Goal: Task Accomplishment & Management: Complete application form

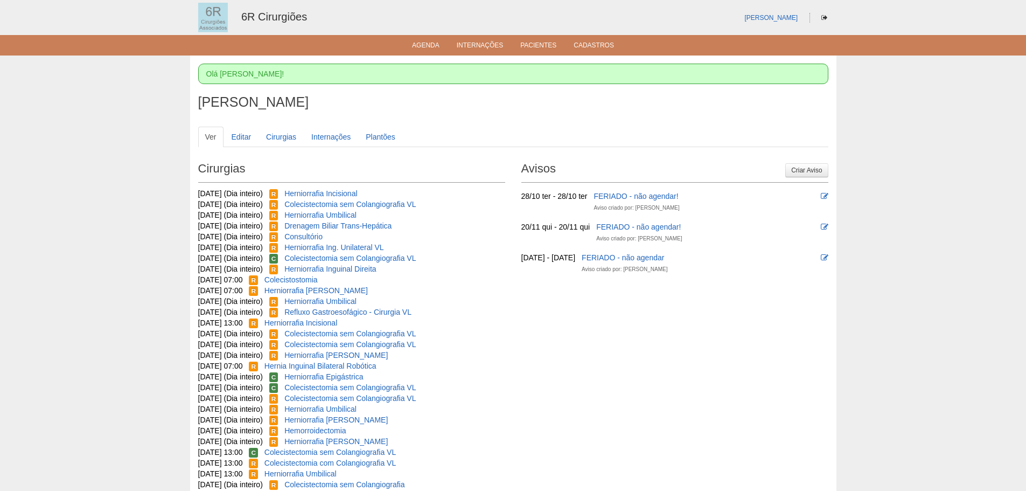
click at [421, 51] on ul "Agenda Internações Pacientes Cadastros" at bounding box center [513, 45] width 1026 height 20
click at [431, 48] on link "Agenda" at bounding box center [425, 45] width 27 height 9
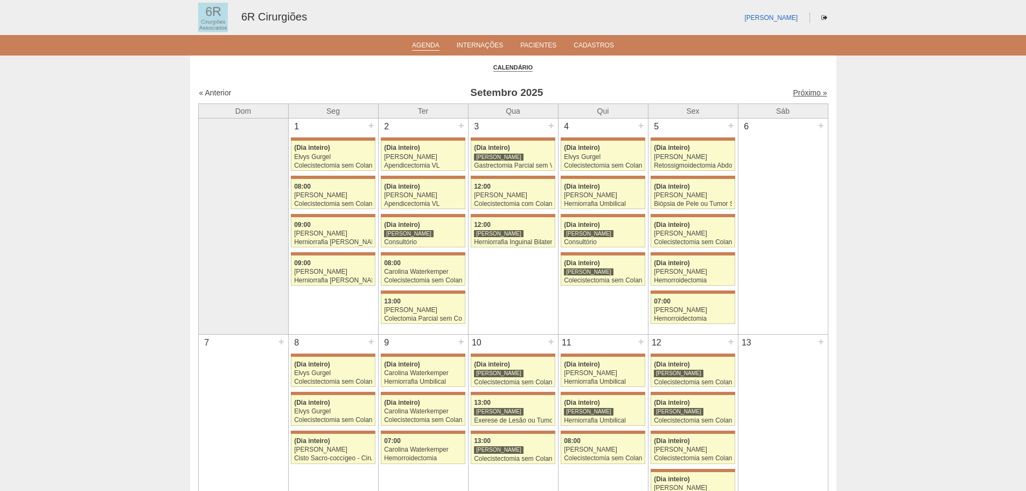
click at [793, 94] on link "Próximo »" at bounding box center [810, 92] width 34 height 9
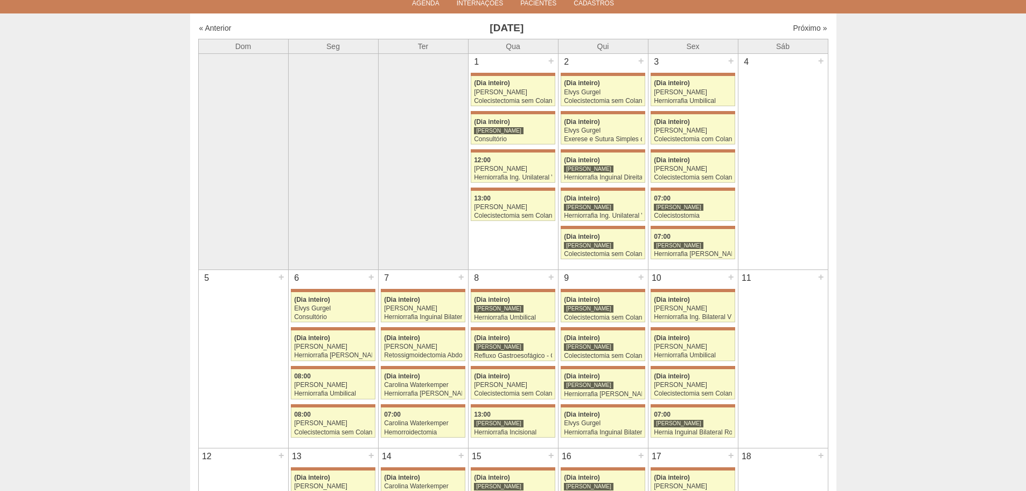
scroll to position [39, 0]
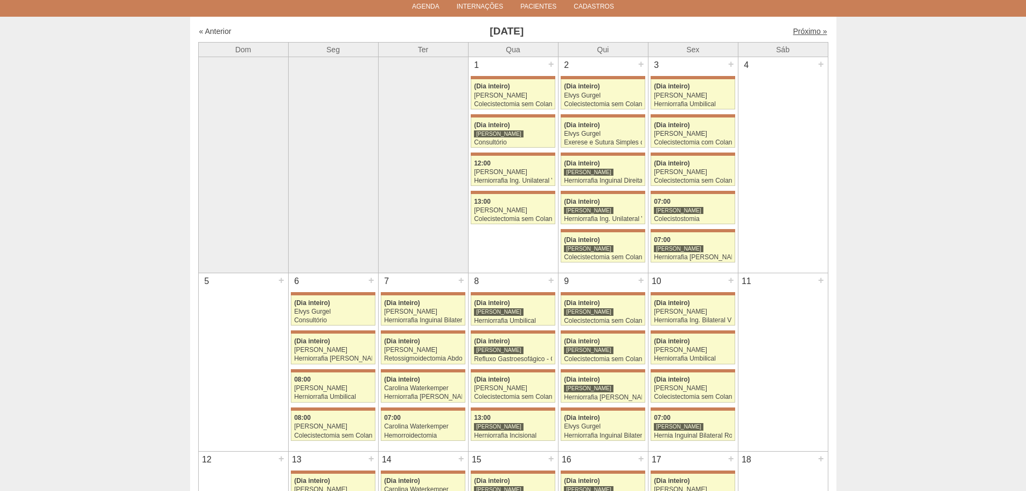
click at [809, 34] on link "Próximo »" at bounding box center [810, 31] width 34 height 9
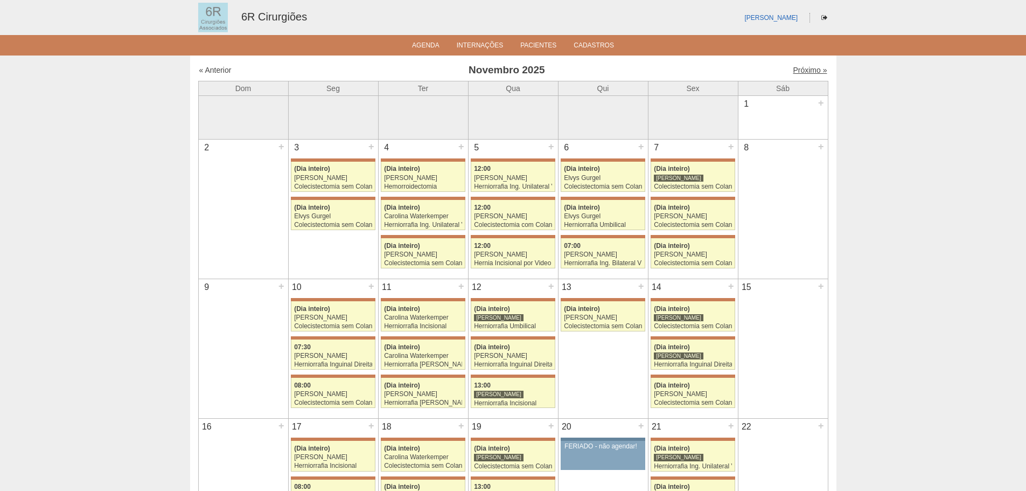
click at [803, 72] on link "Próximo »" at bounding box center [810, 70] width 34 height 9
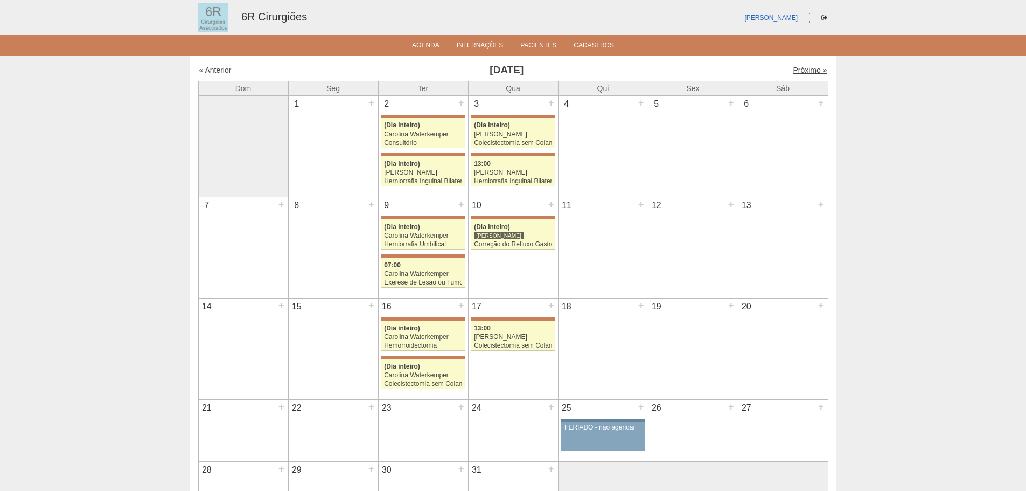
click at [796, 71] on link "Próximo »" at bounding box center [810, 70] width 34 height 9
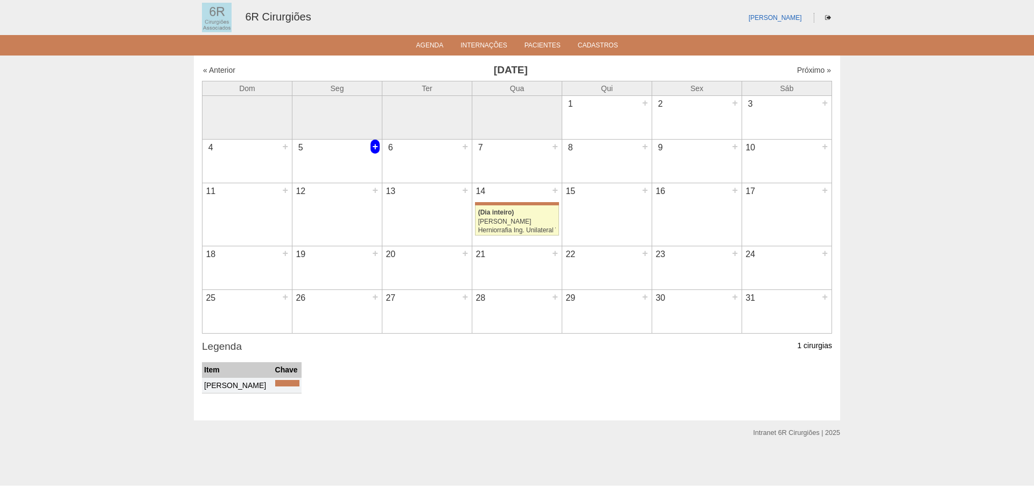
click at [376, 146] on div "+" at bounding box center [375, 146] width 9 height 14
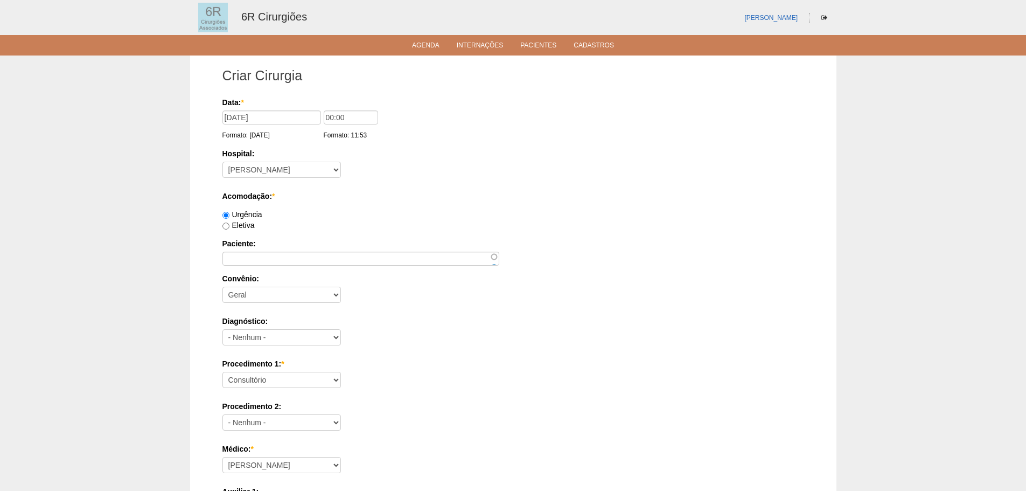
click at [247, 228] on label "Eletiva" at bounding box center [238, 225] width 32 height 9
click at [229, 228] on input "Eletiva" at bounding box center [225, 225] width 7 height 7
radio input "true"
click at [277, 248] on label "Paciente:" at bounding box center [513, 243] width 582 height 11
click at [277, 252] on input "Paciente:" at bounding box center [360, 259] width 277 height 14
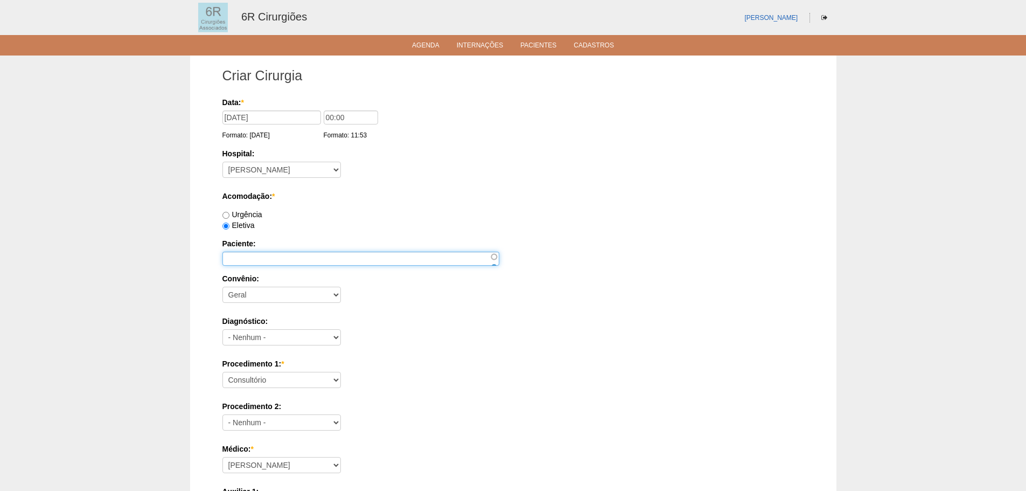
paste input "MARCELO APARECIDO DE CARVALHO"
type input "MARCELO APARECIDO DE CARVALHO"
click at [278, 388] on div "Procedimento 1: * Consultório Abscesso Hepático - Drenagem Abscesso perianal Am…" at bounding box center [513, 375] width 582 height 35
click at [280, 389] on div "Procedimento 1: * Consultório Abscesso Hepático - Drenagem Abscesso perianal Am…" at bounding box center [513, 375] width 582 height 35
click at [283, 381] on select "Consultório Abscesso Hepático - Drenagem Abscesso perianal Amputação Abdômino P…" at bounding box center [281, 380] width 118 height 16
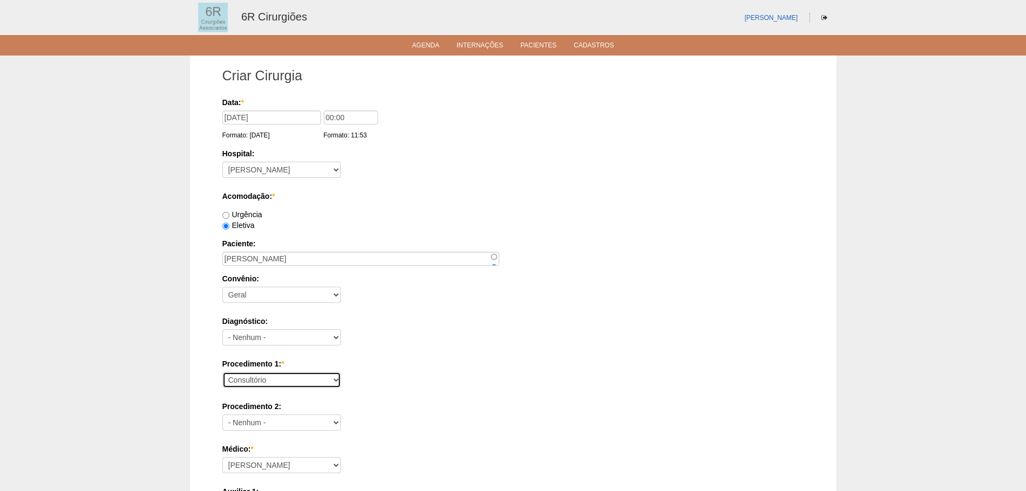
select select "66650"
click at [222, 372] on select "Consultório Abscesso Hepático - Drenagem Abscesso perianal Amputação Abdômino P…" at bounding box center [281, 380] width 118 height 16
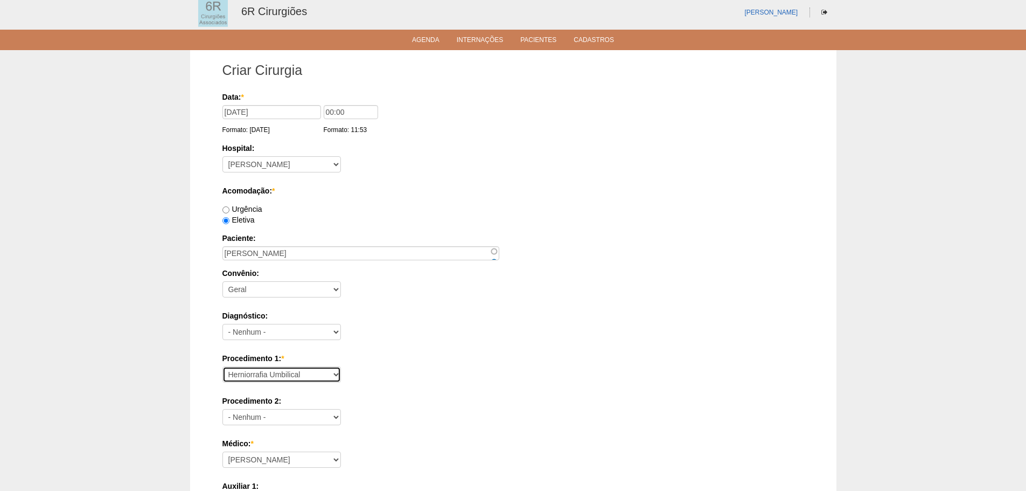
scroll to position [108, 0]
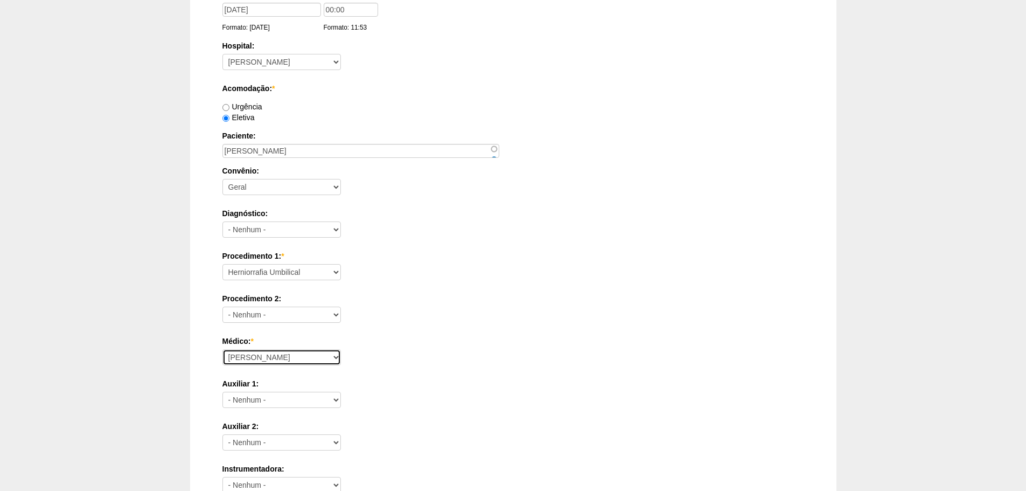
click at [290, 350] on select "Aline Zanon Bariatricas Bruno Bulisani Bruno Oliveira Carolina Waterkemper Elvy…" at bounding box center [281, 357] width 118 height 16
select select "72"
click at [222, 349] on select "Aline Zanon Bariatricas Bruno Bulisani Bruno Oliveira Carolina Waterkemper Elvy…" at bounding box center [281, 357] width 118 height 16
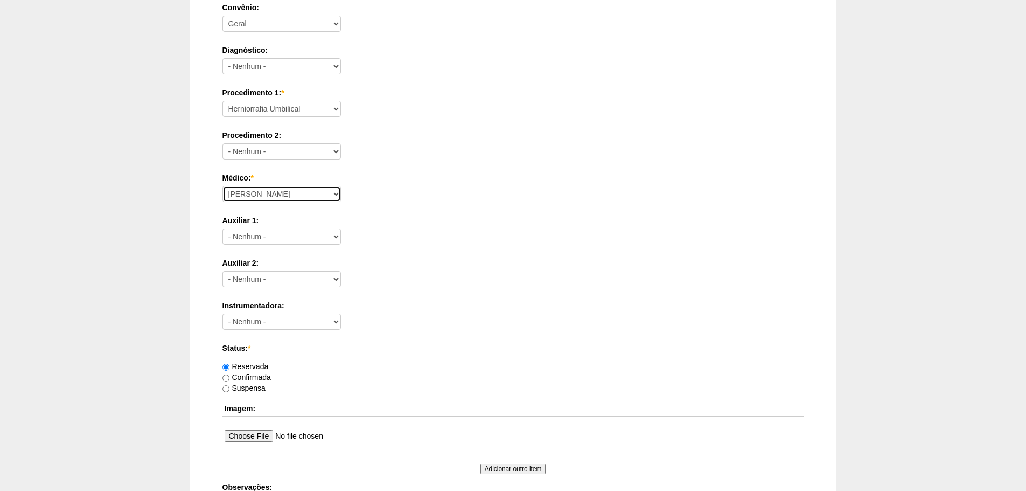
scroll to position [471, 0]
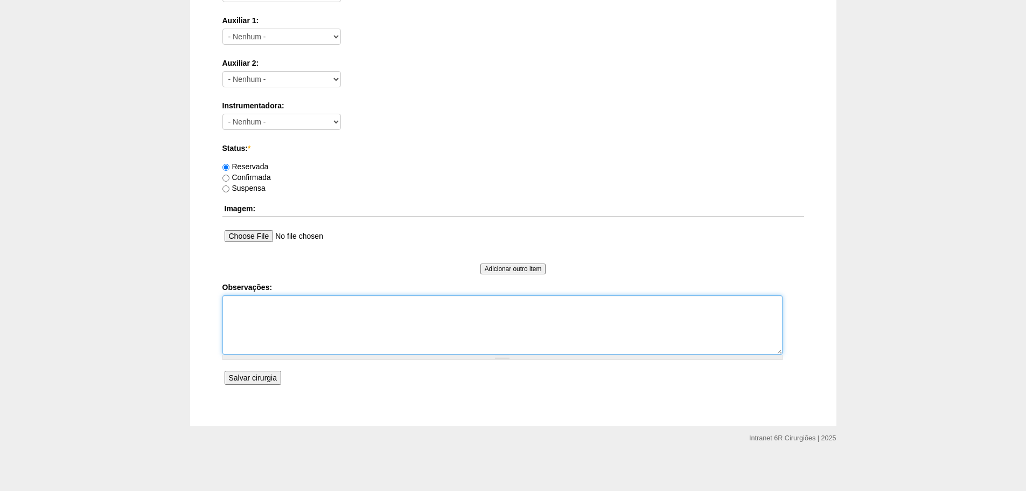
click at [318, 315] on textarea "Observações:" at bounding box center [502, 324] width 560 height 59
click at [448, 298] on textarea "HERNIA UMBILICAL RECIDIVADA, COLO 2,1 CM BAIXO RISCO, ASA 2" at bounding box center [502, 324] width 560 height 59
click at [339, 327] on textarea "HERNIA UMBILICAL RECIDIVADA, COLO 2,1 CM. COLOCAR TELA BAIXO RISCO, ASA 2" at bounding box center [502, 324] width 560 height 59
type textarea "HERNIA UMBILICAL RECIDIVADA, COLO 2,1 CM. COLOCAR TELA BAIXO RISCO, ASA 2"
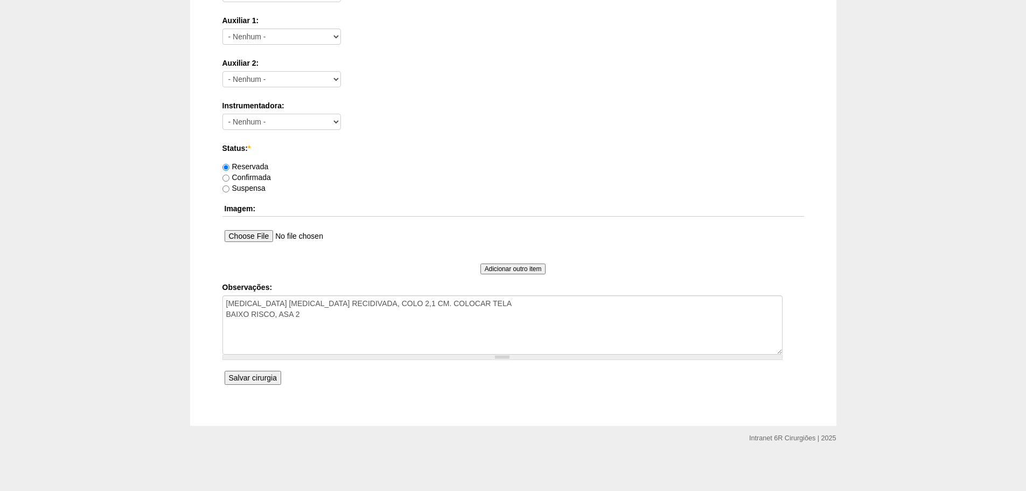
click at [220, 376] on div "Criar Cirurgia Data: * 05/01/2026 Formato: 22/09/2025 00:00 Formato: 11:53 Hosp…" at bounding box center [513, 5] width 598 height 841
click at [234, 376] on input "Salvar cirurgia" at bounding box center [253, 378] width 57 height 14
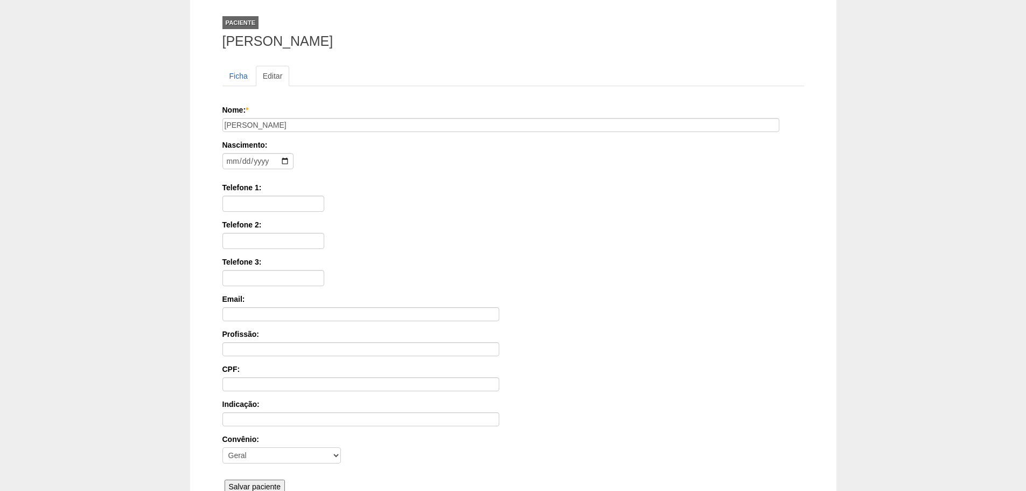
scroll to position [167, 0]
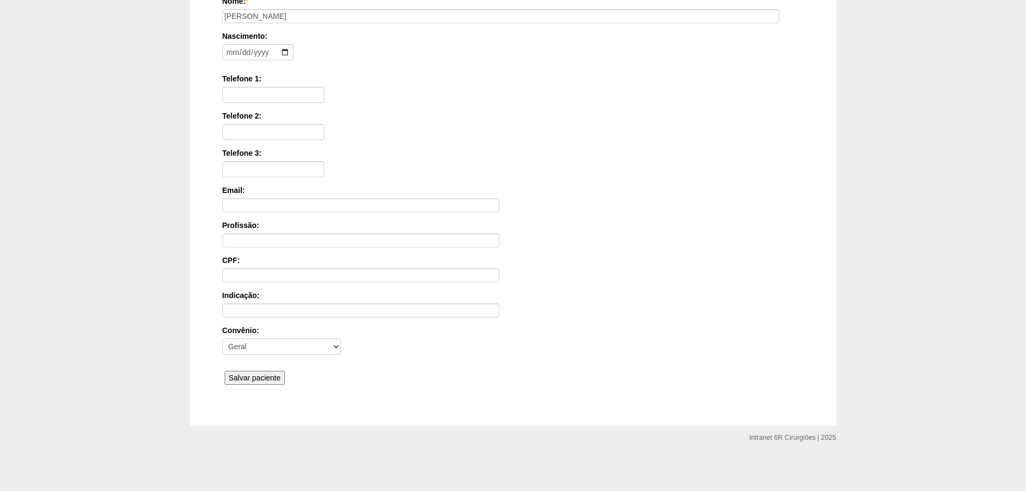
click at [270, 378] on input "Salvar paciente" at bounding box center [255, 378] width 61 height 14
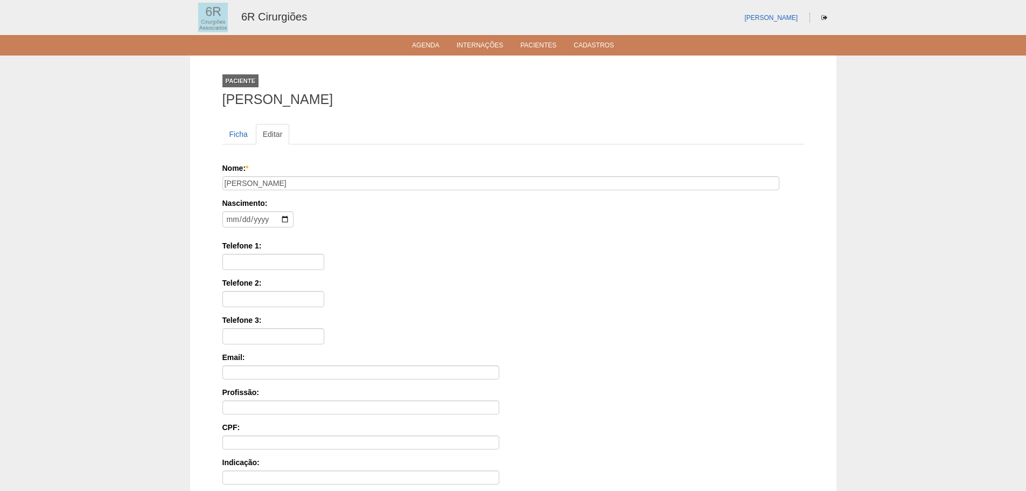
scroll to position [166, 0]
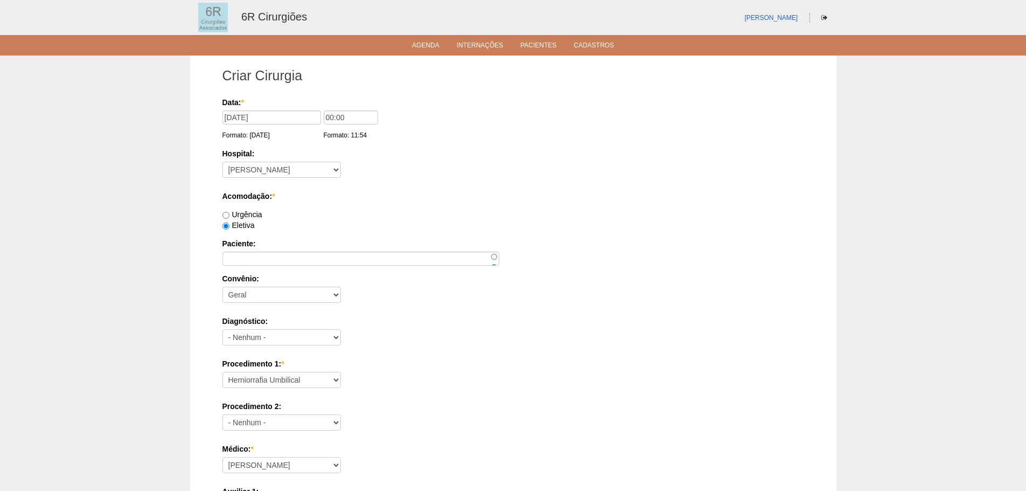
select select "66650"
select select "72"
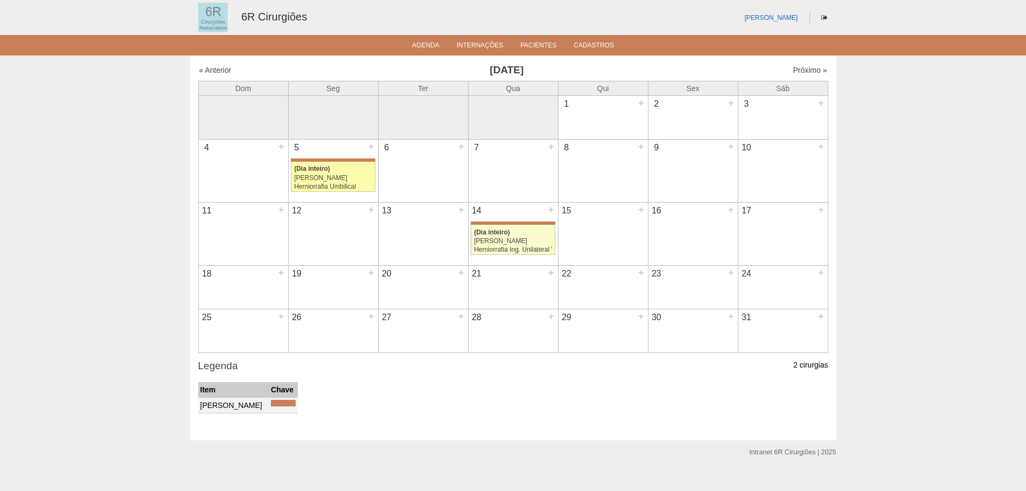
click at [365, 191] on link "71838 [PERSON_NAME] (Dia inteiro) [PERSON_NAME] Herniorrafia Umbilical [GEOGRAP…" at bounding box center [333, 177] width 84 height 30
